Goal: Book appointment/travel/reservation

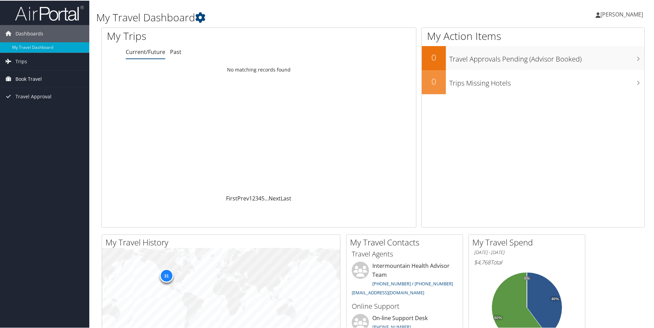
click at [19, 77] on span "Book Travel" at bounding box center [28, 78] width 26 height 17
click at [27, 113] on link "Book/Manage Online Trips" at bounding box center [44, 113] width 89 height 10
